Goal: Information Seeking & Learning: Learn about a topic

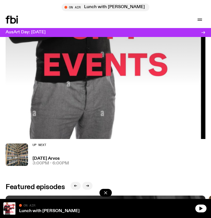
scroll to position [174, 0]
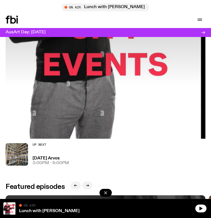
click at [46, 30] on h3 "AusArt Day: [DATE]" at bounding box center [26, 32] width 40 height 4
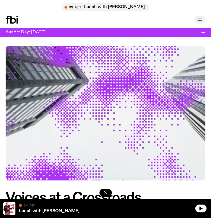
click at [201, 21] on icon "button" at bounding box center [199, 19] width 7 height 7
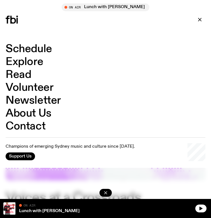
click at [32, 49] on link "Schedule" at bounding box center [29, 49] width 46 height 11
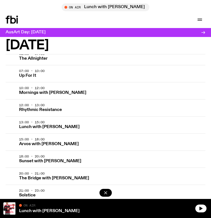
scroll to position [34, 0]
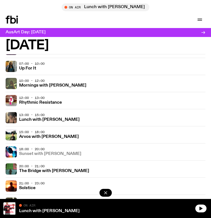
click at [48, 154] on h3 "Sunset with [PERSON_NAME]" at bounding box center [50, 154] width 62 height 4
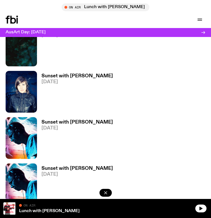
scroll to position [216, 0]
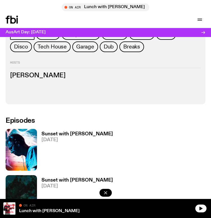
click at [27, 158] on img at bounding box center [21, 150] width 31 height 42
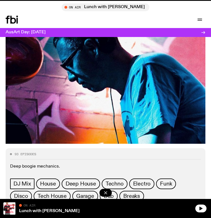
scroll to position [216, 0]
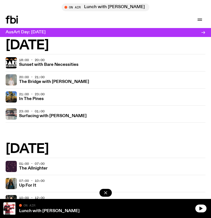
scroll to position [320, 0]
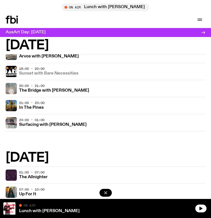
click at [68, 72] on h3 "Sunset with Bare Necessities" at bounding box center [48, 73] width 59 height 4
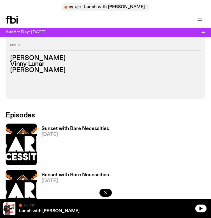
scroll to position [246, 0]
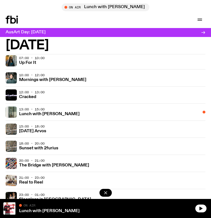
scroll to position [453, 0]
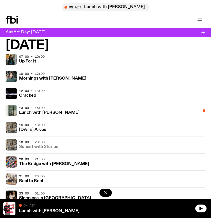
click at [48, 148] on h3 "Sunset with 2furius" at bounding box center [38, 147] width 39 height 4
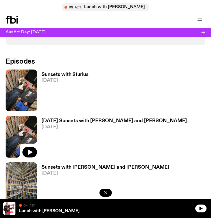
scroll to position [277, 0]
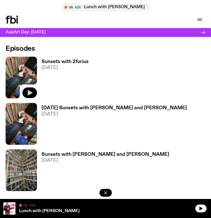
click at [30, 94] on icon "button" at bounding box center [30, 93] width 5 height 6
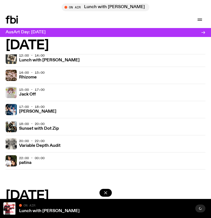
scroll to position [1125, 0]
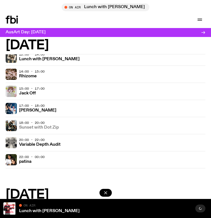
click at [57, 128] on h3 "Sunset with Dot Zip" at bounding box center [39, 127] width 40 height 4
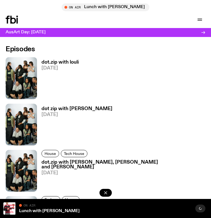
scroll to position [379, 0]
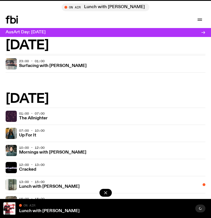
scroll to position [1125, 0]
